Goal: Navigation & Orientation: Find specific page/section

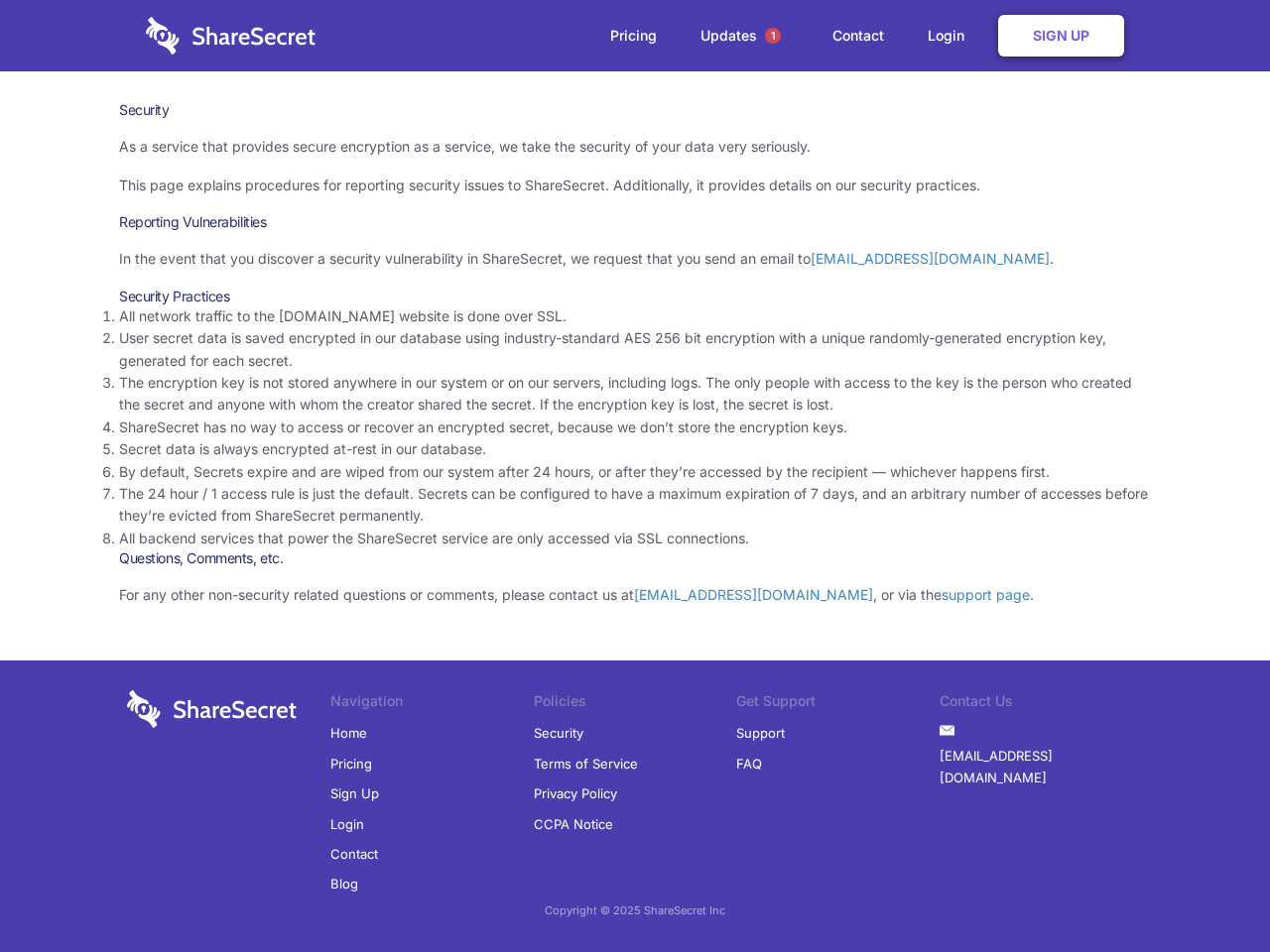
click at [635, 476] on li "By default, Secrets expire and are wiped from our system after 24 hours, or aft…" at bounding box center [635, 473] width 1032 height 22
click at [773, 36] on span "1" at bounding box center [773, 36] width 16 height 16
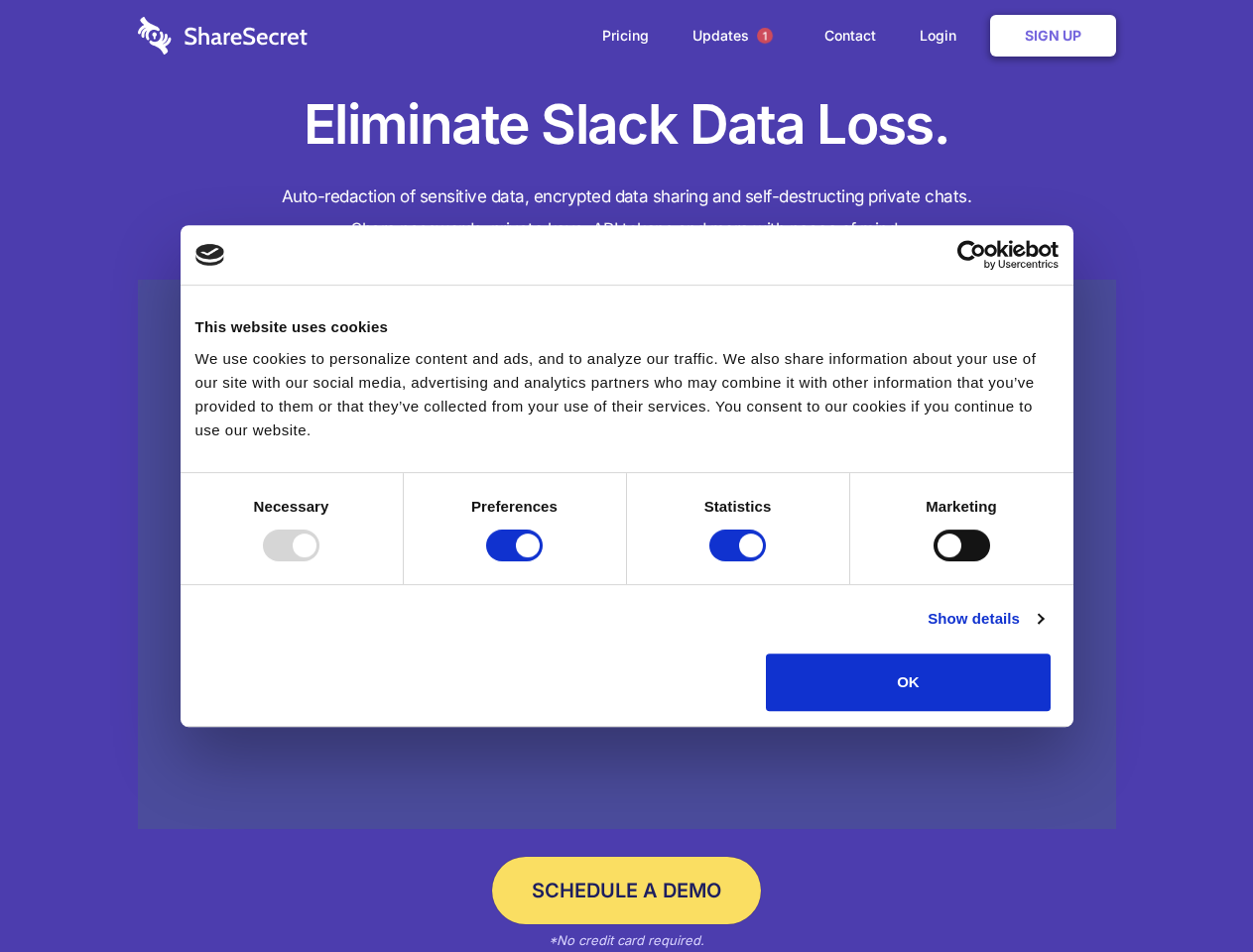
click at [319, 561] on div at bounding box center [291, 545] width 57 height 32
click at [542, 561] on input "Preferences" at bounding box center [514, 545] width 57 height 32
checkbox input "false"
click at [740, 561] on input "Statistics" at bounding box center [737, 545] width 57 height 32
checkbox input "false"
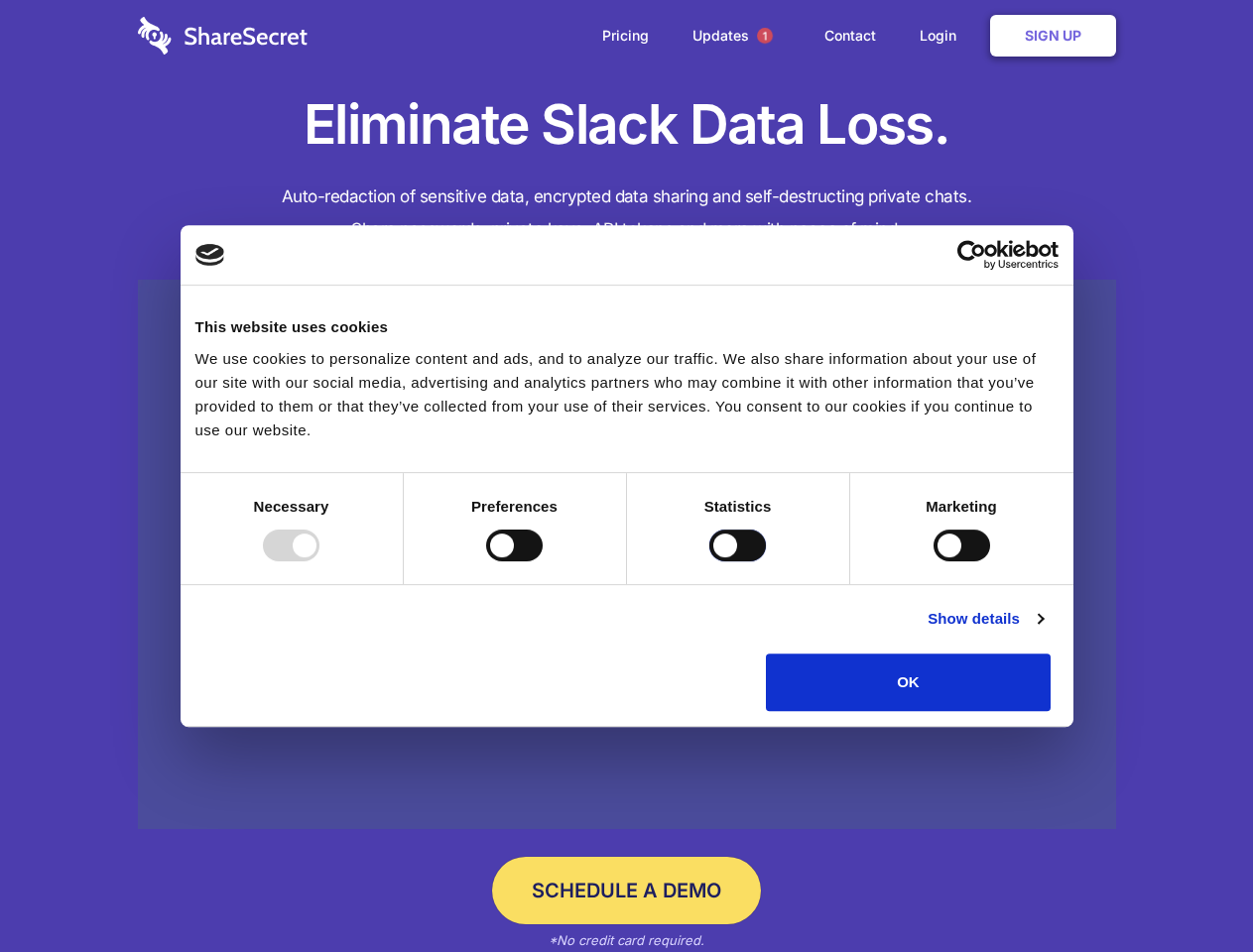
checkbox input "false"
click at [934, 561] on input "Marketing" at bounding box center [961, 545] width 57 height 32
checkbox input "true"
click at [1043, 631] on link "Show details" at bounding box center [985, 619] width 115 height 24
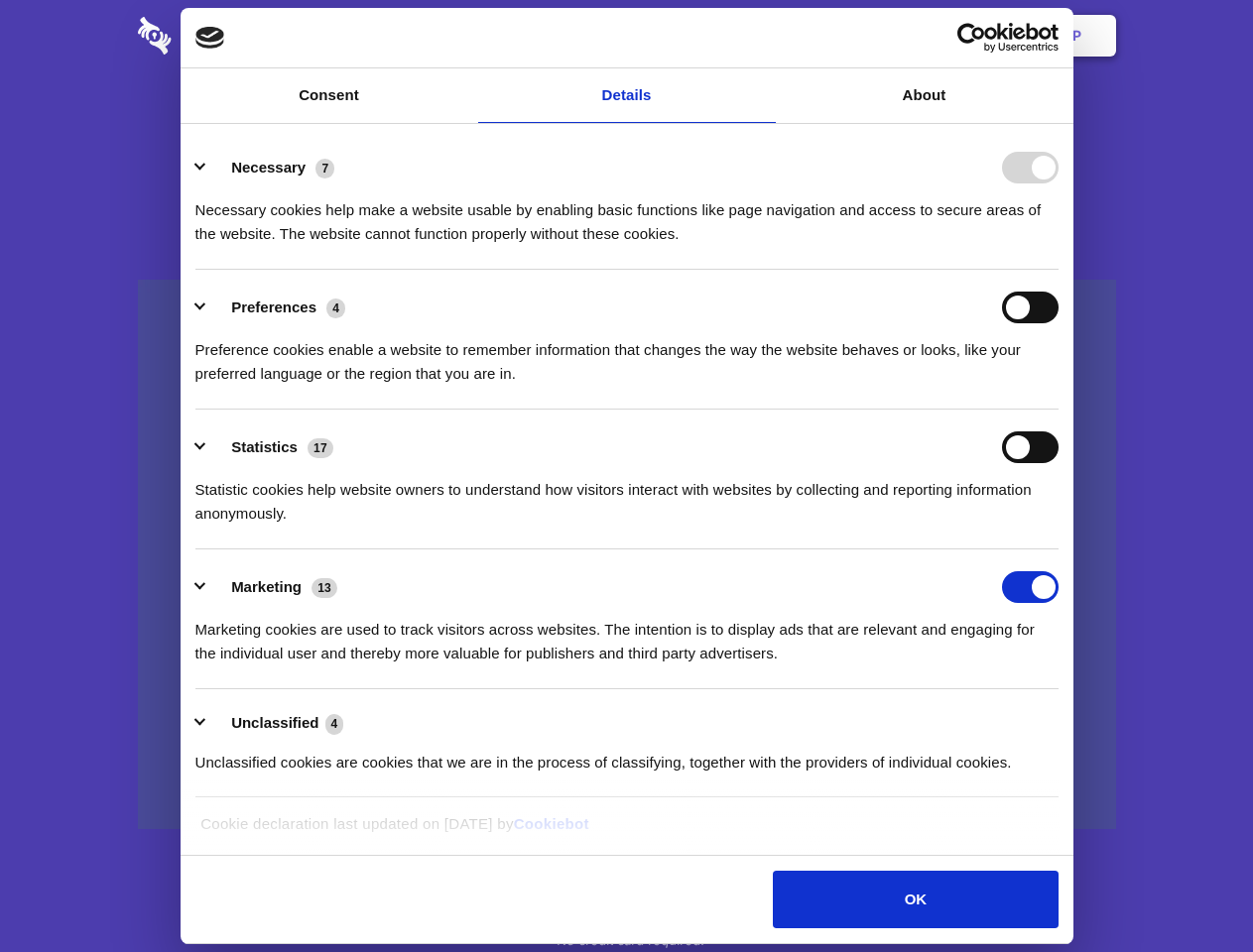
click at [1059, 410] on li "Preferences 4 Preference cookies enable a website to remember information that …" at bounding box center [626, 339] width 863 height 140
click at [764, 36] on span "1" at bounding box center [765, 36] width 16 height 16
